Goal: Navigation & Orientation: Find specific page/section

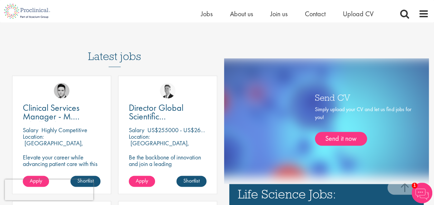
scroll to position [313, 0]
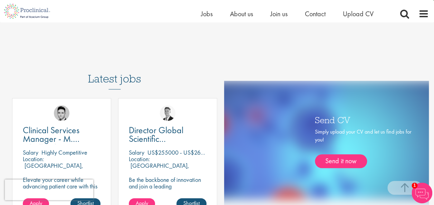
click at [120, 77] on h3 "Latest jobs" at bounding box center [114, 73] width 53 height 34
click at [201, 15] on span "Jobs" at bounding box center [207, 13] width 12 height 9
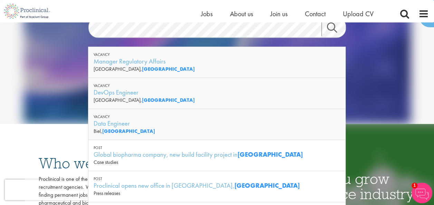
click at [36, 108] on img at bounding box center [216, 38] width 387 height 170
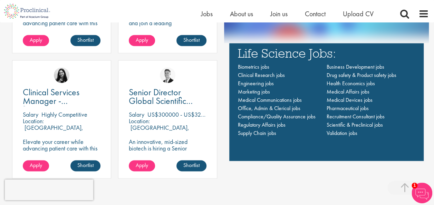
scroll to position [483, 0]
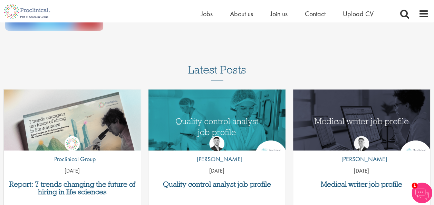
scroll to position [207, 0]
